Goal: Information Seeking & Learning: Learn about a topic

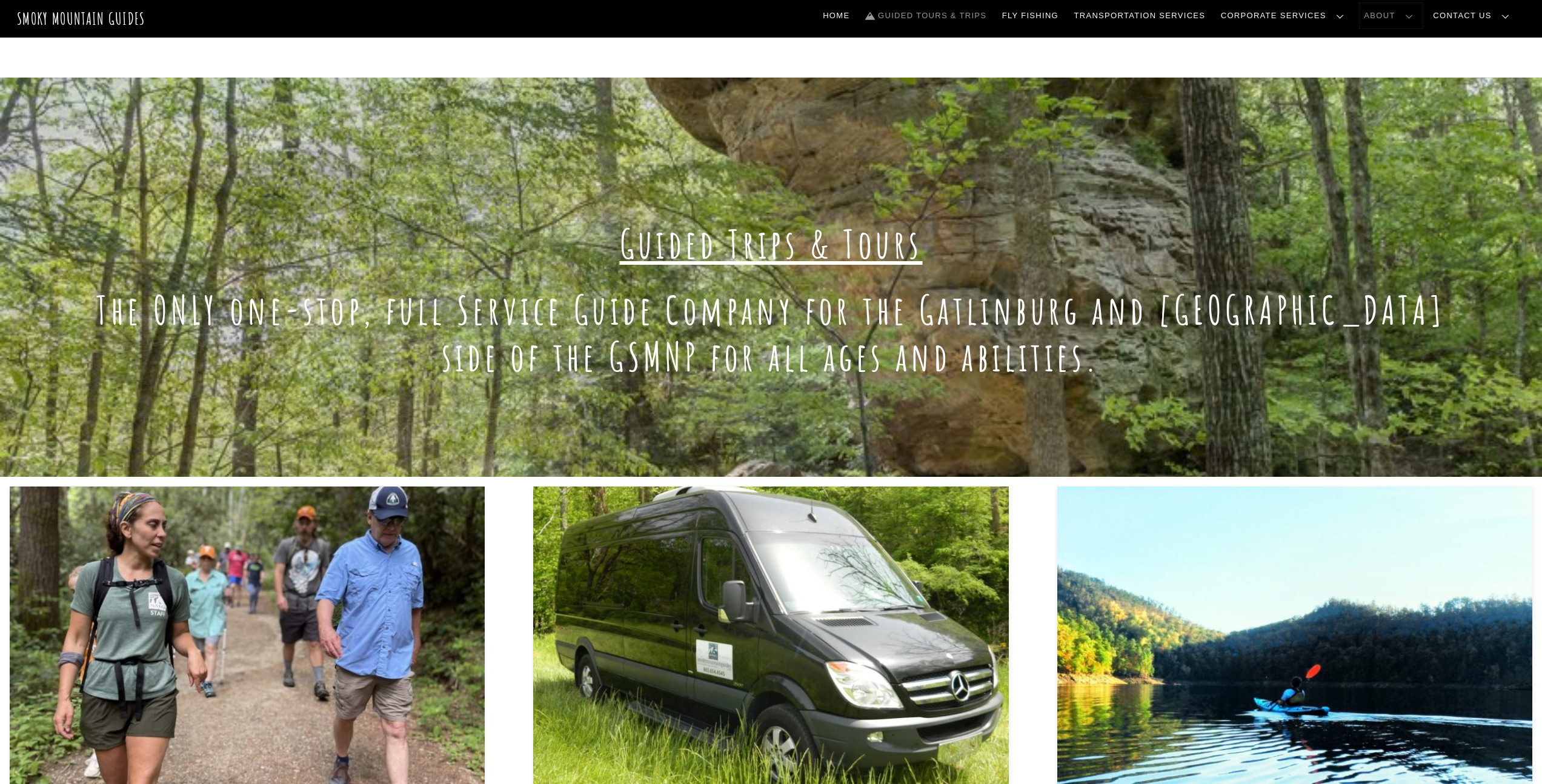
click at [1421, 17] on link "About" at bounding box center [1391, 16] width 63 height 25
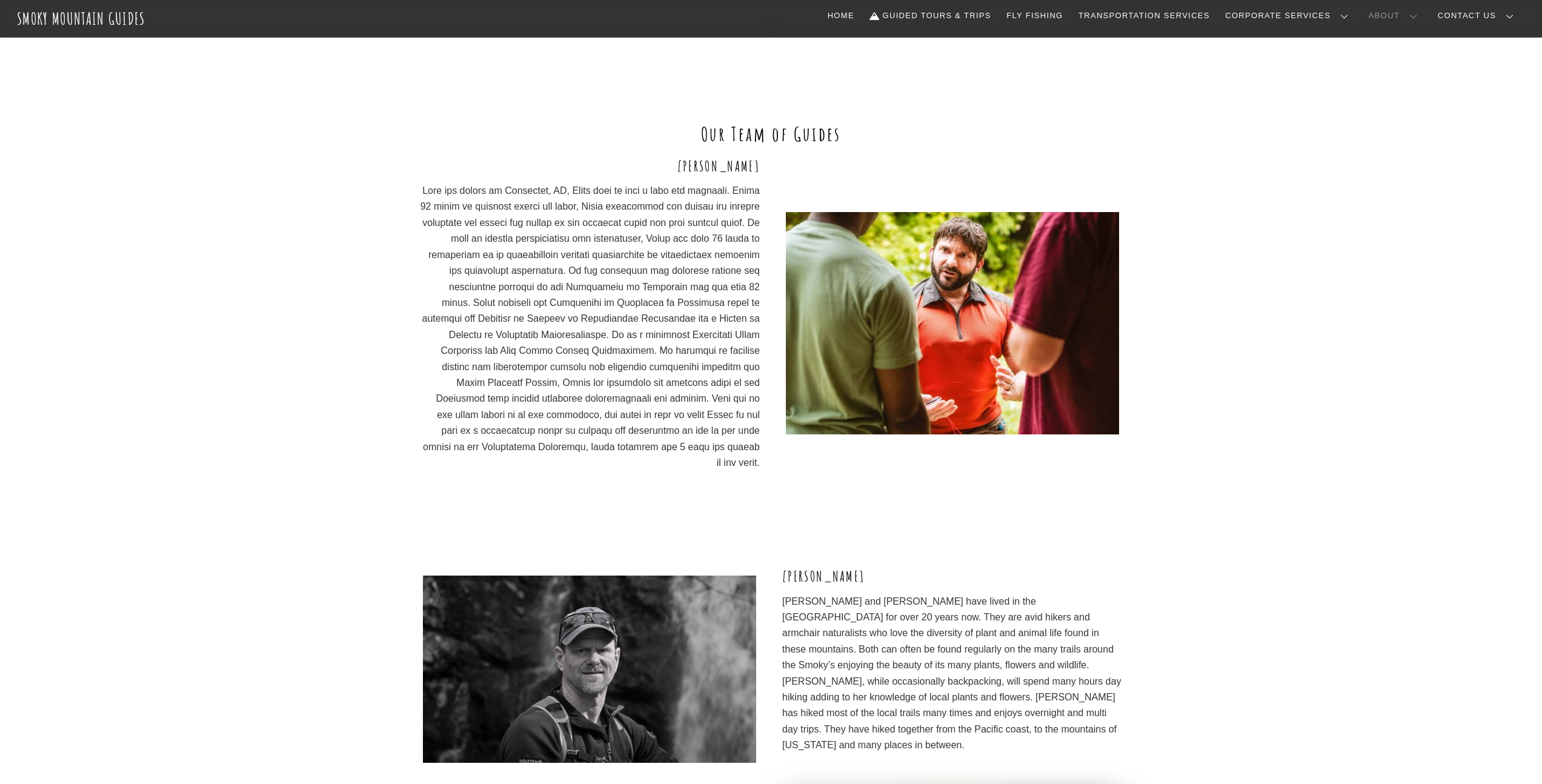
scroll to position [1125, 0]
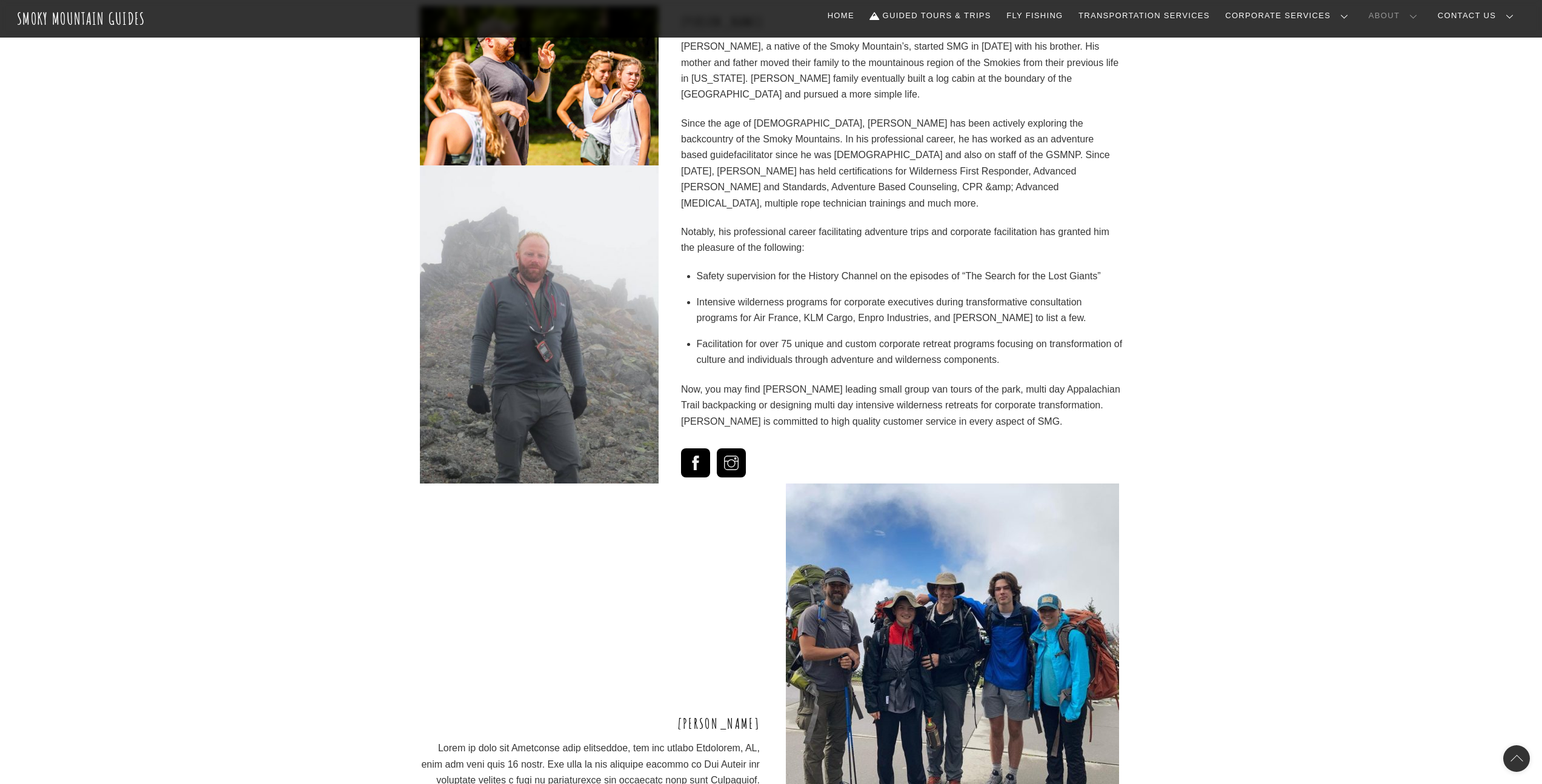
scroll to position [1899, 0]
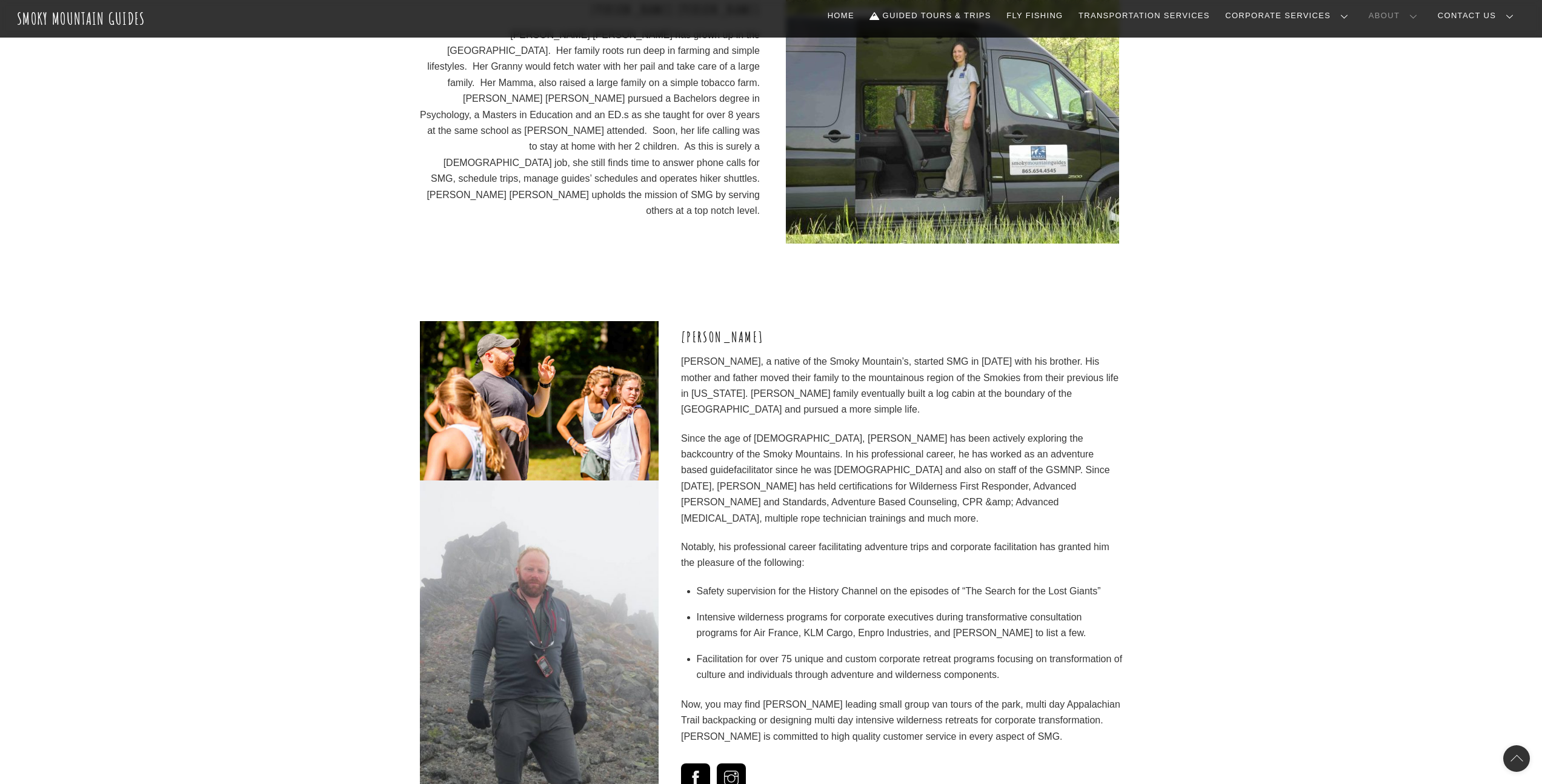
drag, startPoint x: 684, startPoint y: 315, endPoint x: 766, endPoint y: 315, distance: 82.0
click at [766, 327] on h3 "[PERSON_NAME]" at bounding box center [901, 336] width 441 height 20
copy h3 "[PERSON_NAME]"
click at [1348, 322] on div "[PERSON_NAME], a native of the Smoky Mountain’s, started SMG in [DATE] with his…" at bounding box center [771, 560] width 1542 height 478
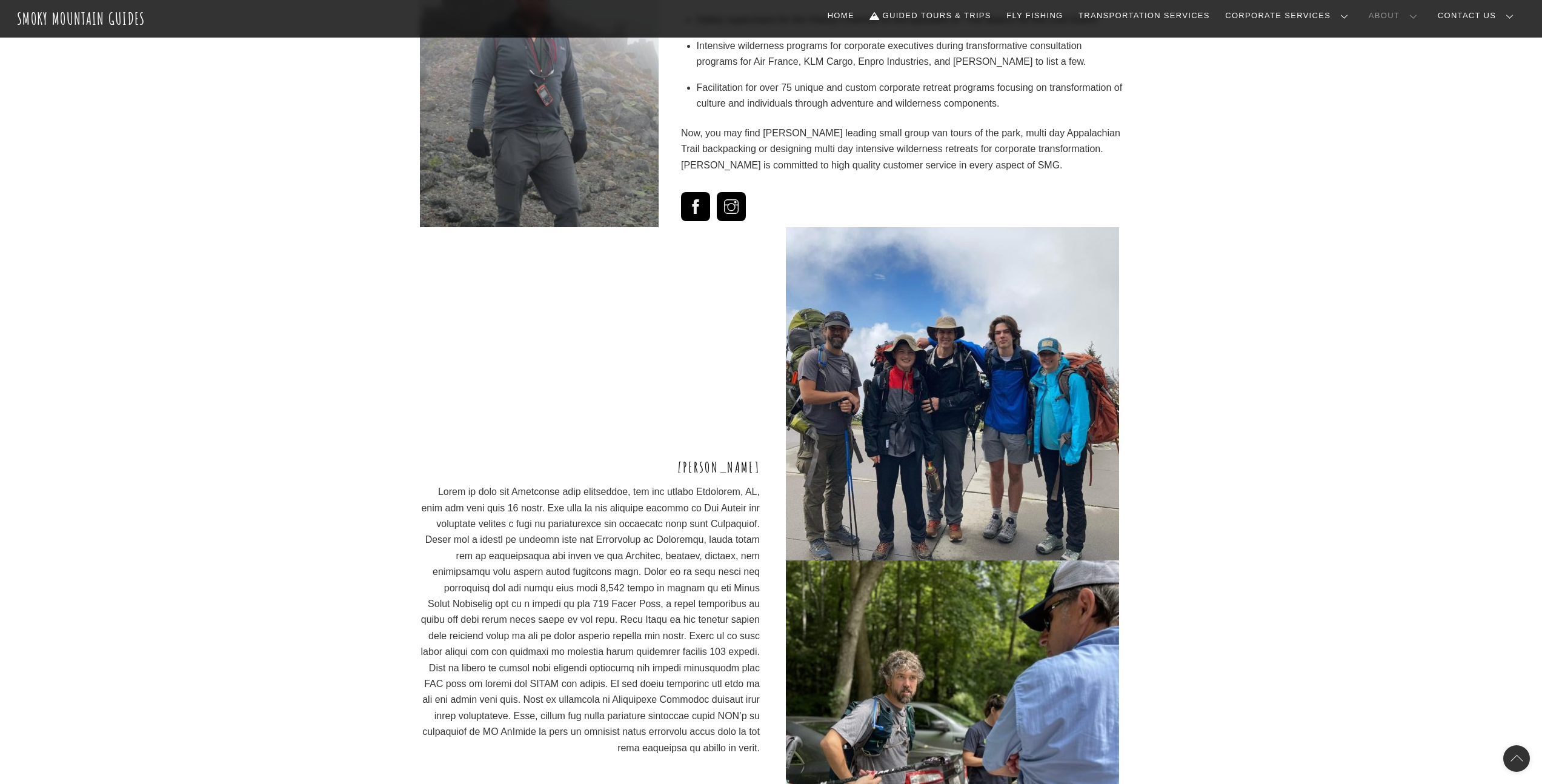
scroll to position [2476, 0]
